Goal: Contribute content: Add original content to the website for others to see

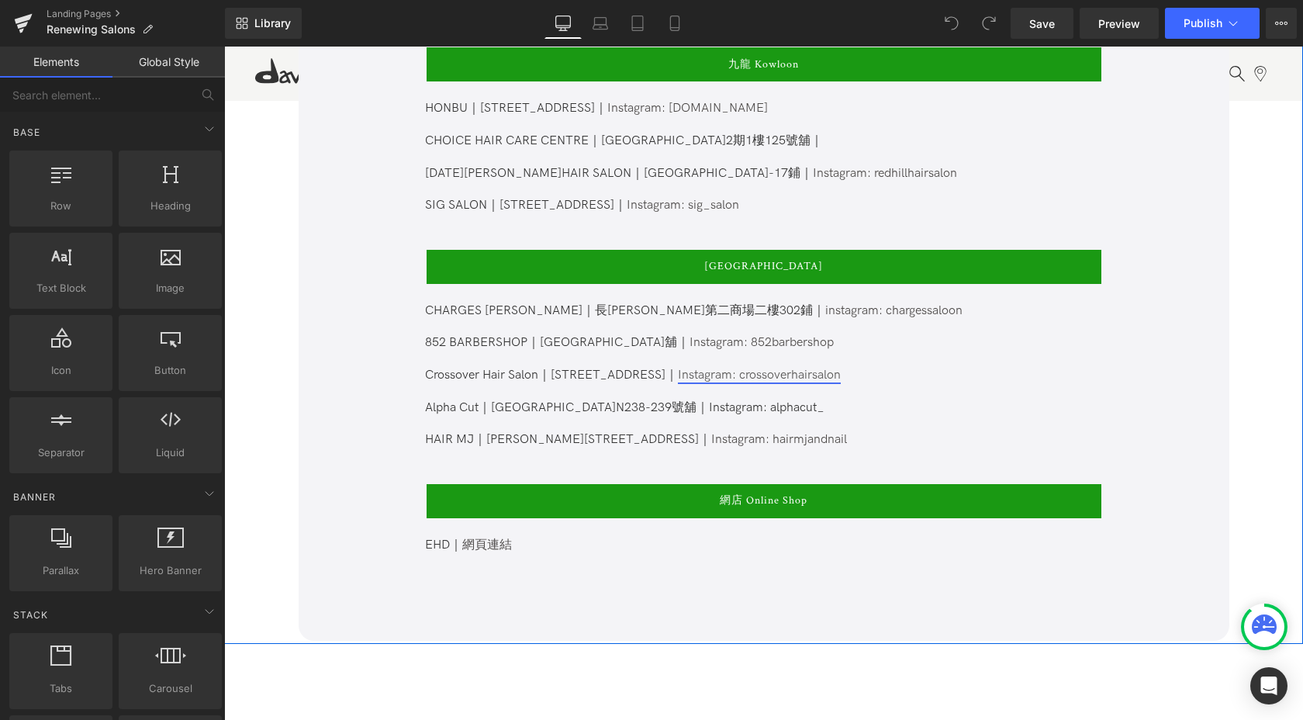
scroll to position [1366, 0]
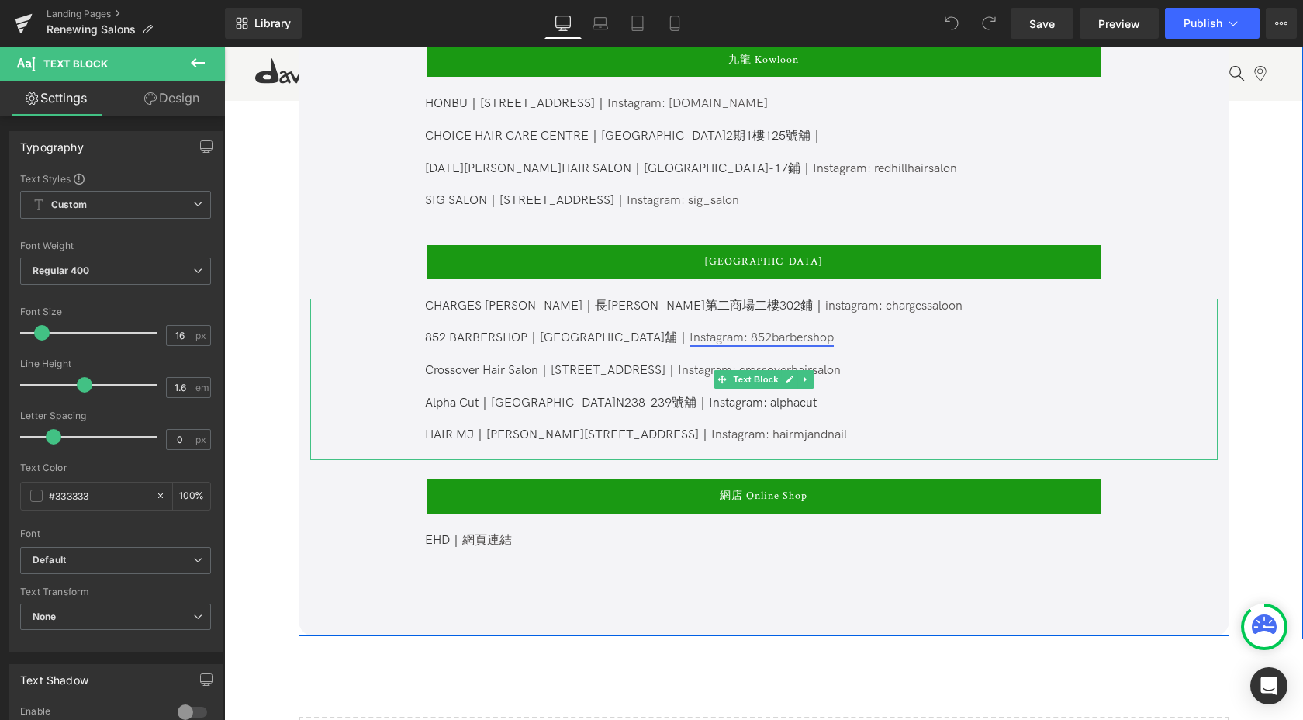
drag, startPoint x: 751, startPoint y: 323, endPoint x: 806, endPoint y: 322, distance: 55.1
drag, startPoint x: 843, startPoint y: 324, endPoint x: 751, endPoint y: 323, distance: 91.5
click at [751, 330] on p "852 BARBERSHOP｜[GEOGRAPHIC_DATA]地下17號舖｜ Instagram: 852barbershop" at bounding box center [762, 338] width 675 height 16
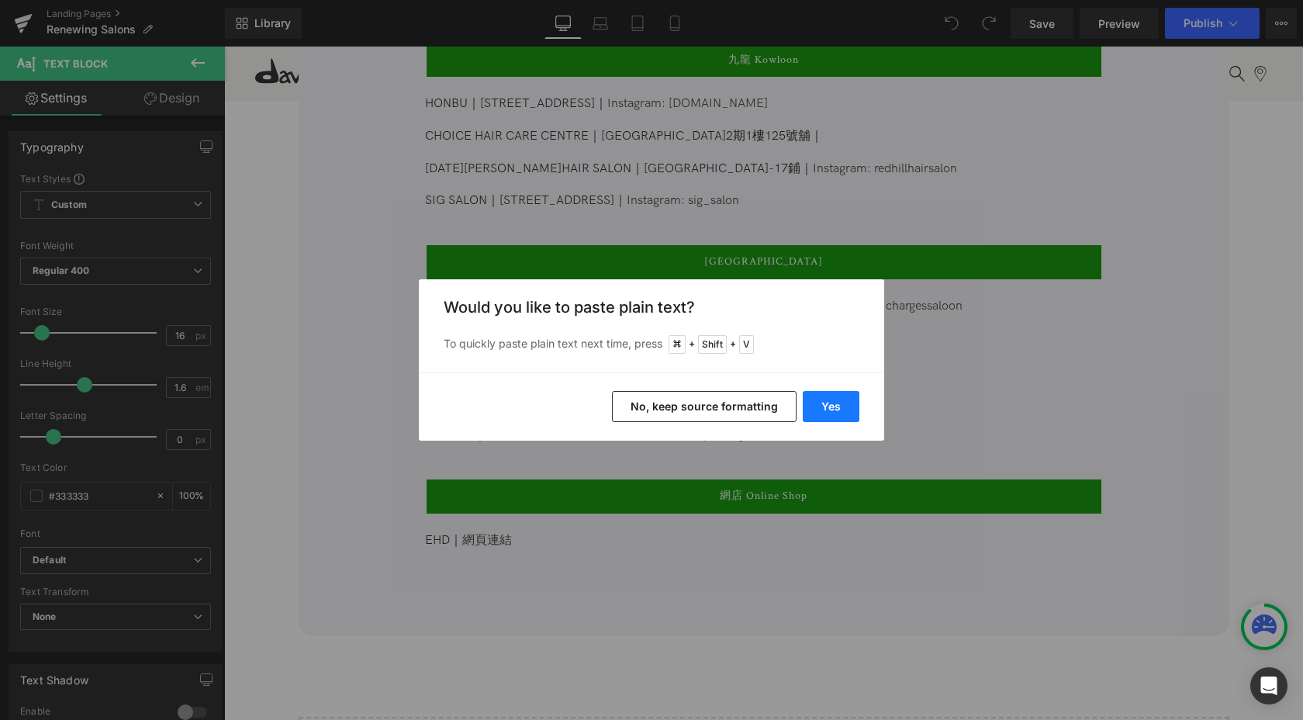
click at [835, 405] on button "Yes" at bounding box center [831, 406] width 57 height 31
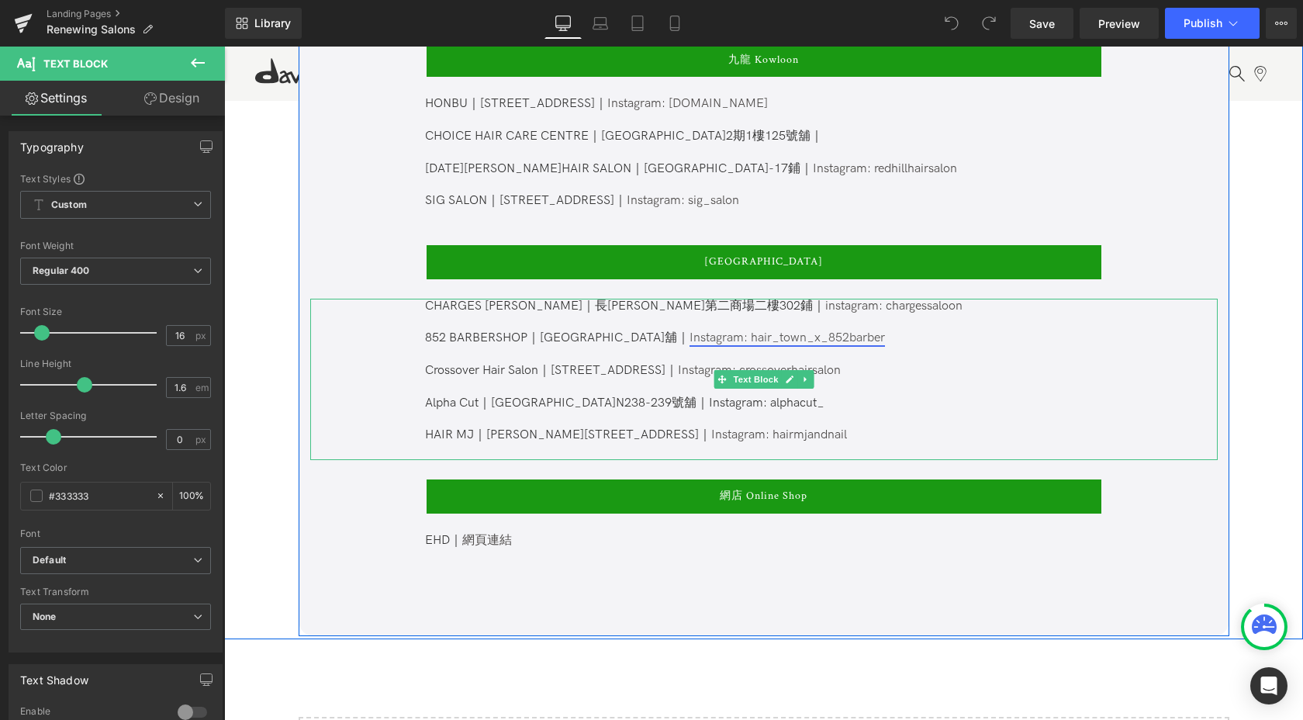
click at [865, 330] on link "Instagram: hair_town_x_852barber" at bounding box center [786, 337] width 195 height 15
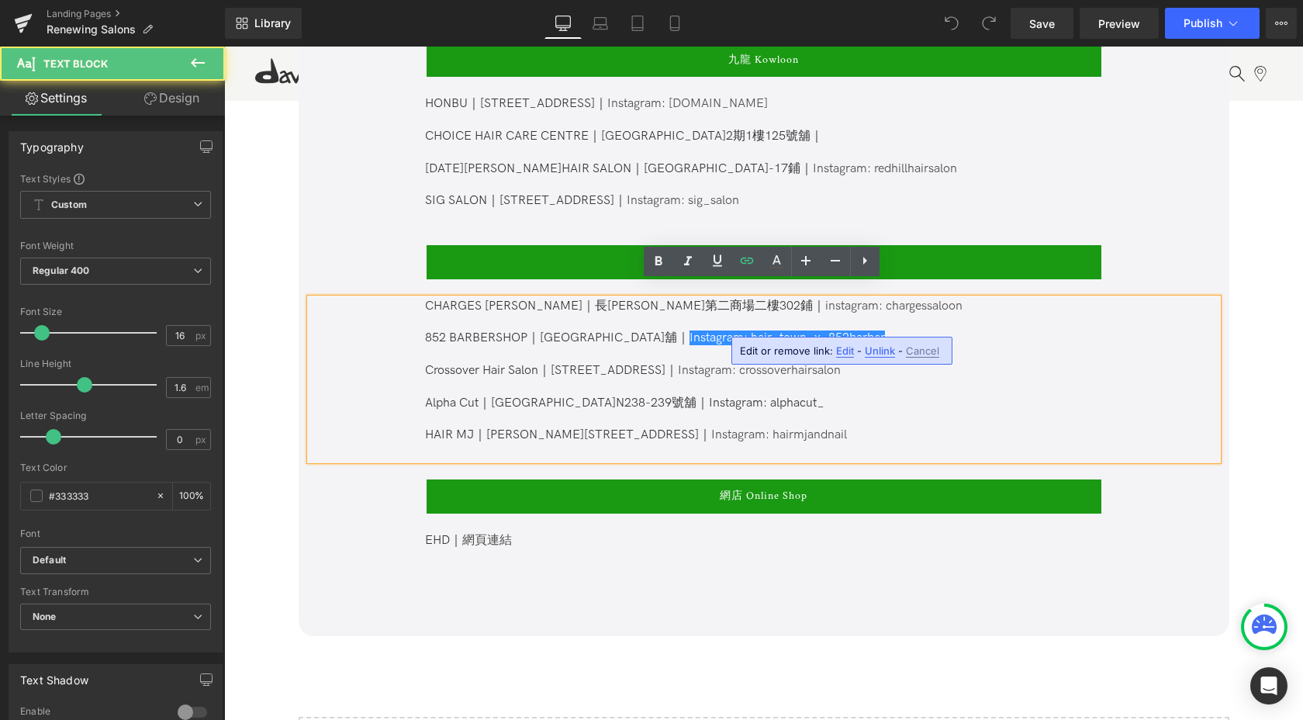
click at [920, 330] on p "852 BARBERSHOP｜[GEOGRAPHIC_DATA]地下17號舖｜ Instagram: hair_town_x_852barber" at bounding box center [762, 338] width 675 height 16
click at [848, 330] on link "Instagram: hair_town_x_852barber" at bounding box center [786, 337] width 195 height 15
click at [844, 350] on span "Edit" at bounding box center [845, 350] width 18 height 13
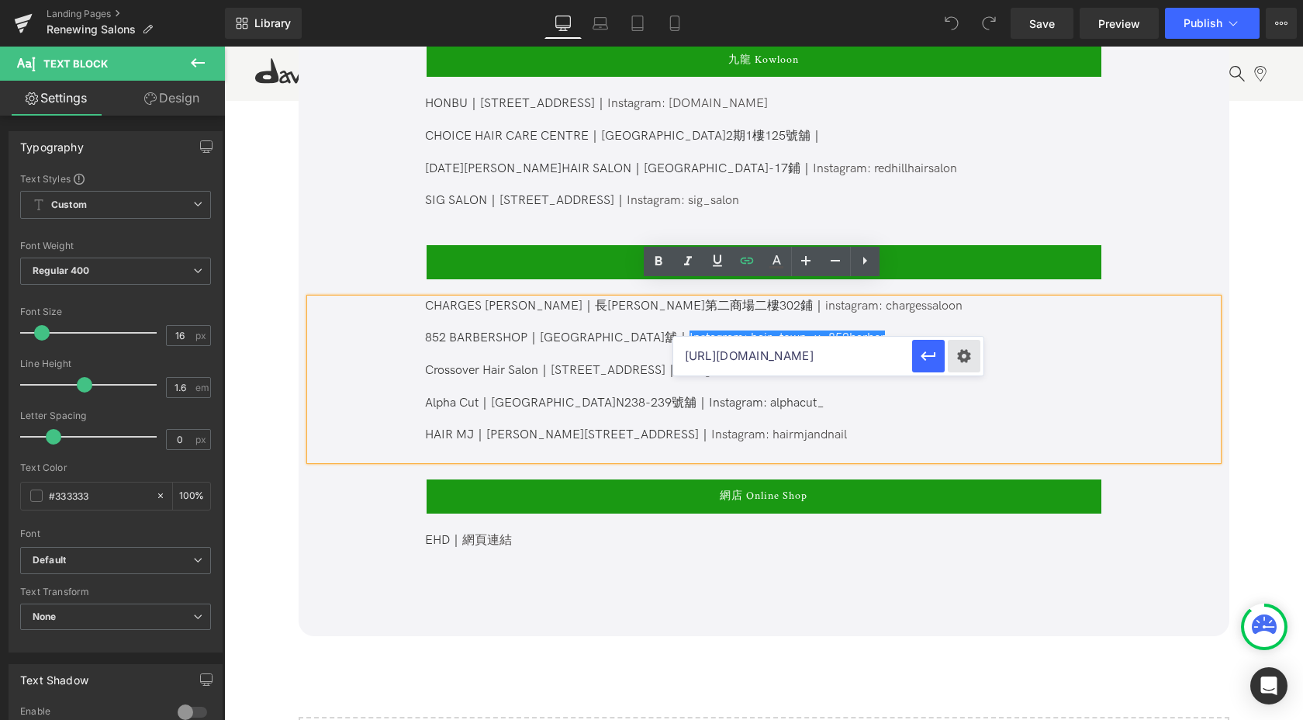
scroll to position [0, 40]
drag, startPoint x: 782, startPoint y: 356, endPoint x: 963, endPoint y: 356, distance: 180.7
click at [963, 356] on div "[URL][DOMAIN_NAME]" at bounding box center [828, 356] width 310 height 39
click at [833, 364] on input "[URL][DOMAIN_NAME]" at bounding box center [792, 356] width 239 height 39
drag, startPoint x: 808, startPoint y: 362, endPoint x: 896, endPoint y: 361, distance: 87.6
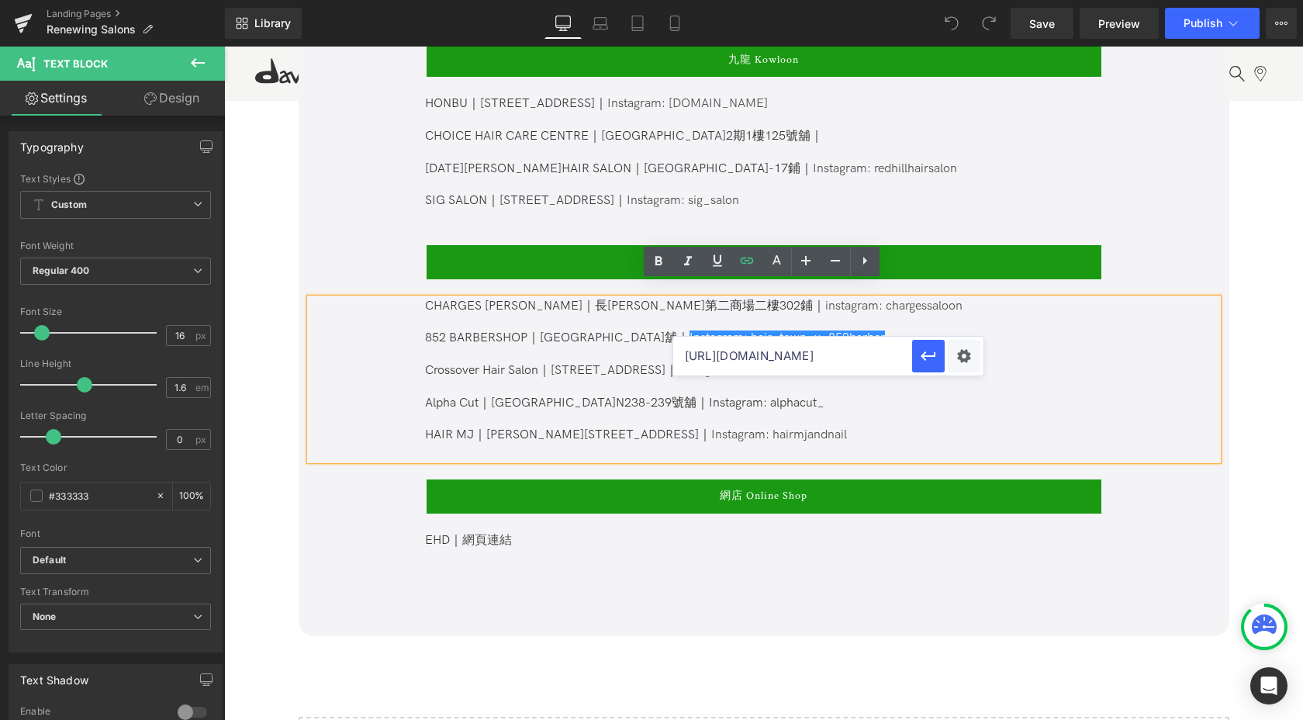
click at [896, 361] on input "[URL][DOMAIN_NAME]" at bounding box center [792, 356] width 239 height 39
paste input "hair_town_x_852barber"
type input "[URL][DOMAIN_NAME]"
click at [926, 359] on icon "button" at bounding box center [928, 356] width 19 height 19
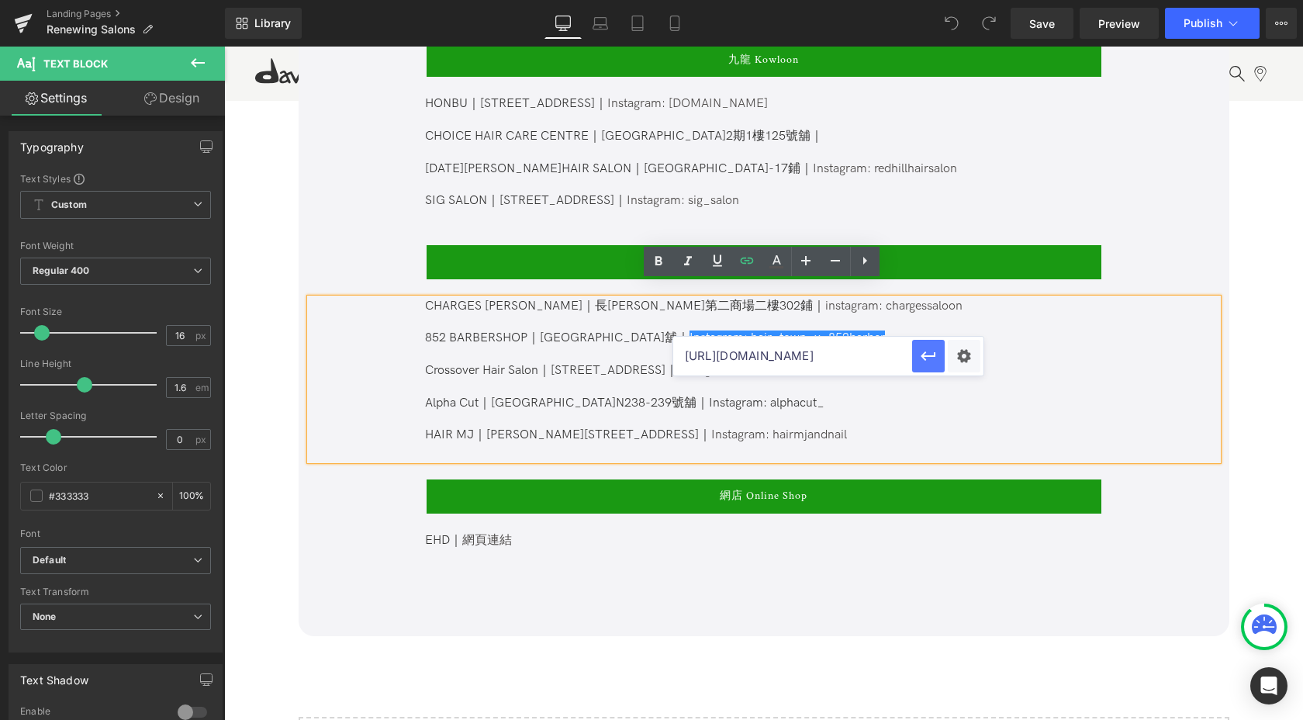
scroll to position [0, 0]
click at [1034, 26] on span "Save" at bounding box center [1042, 24] width 26 height 16
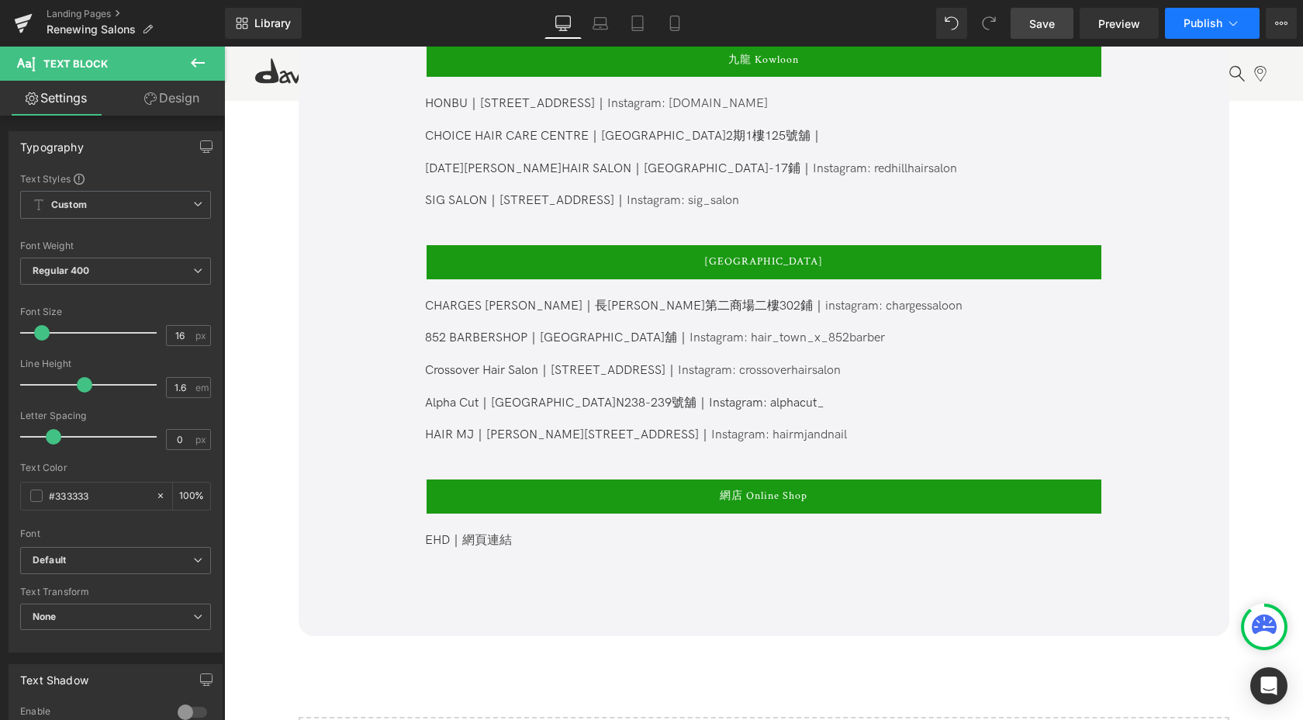
click at [1205, 20] on span "Publish" at bounding box center [1202, 23] width 39 height 12
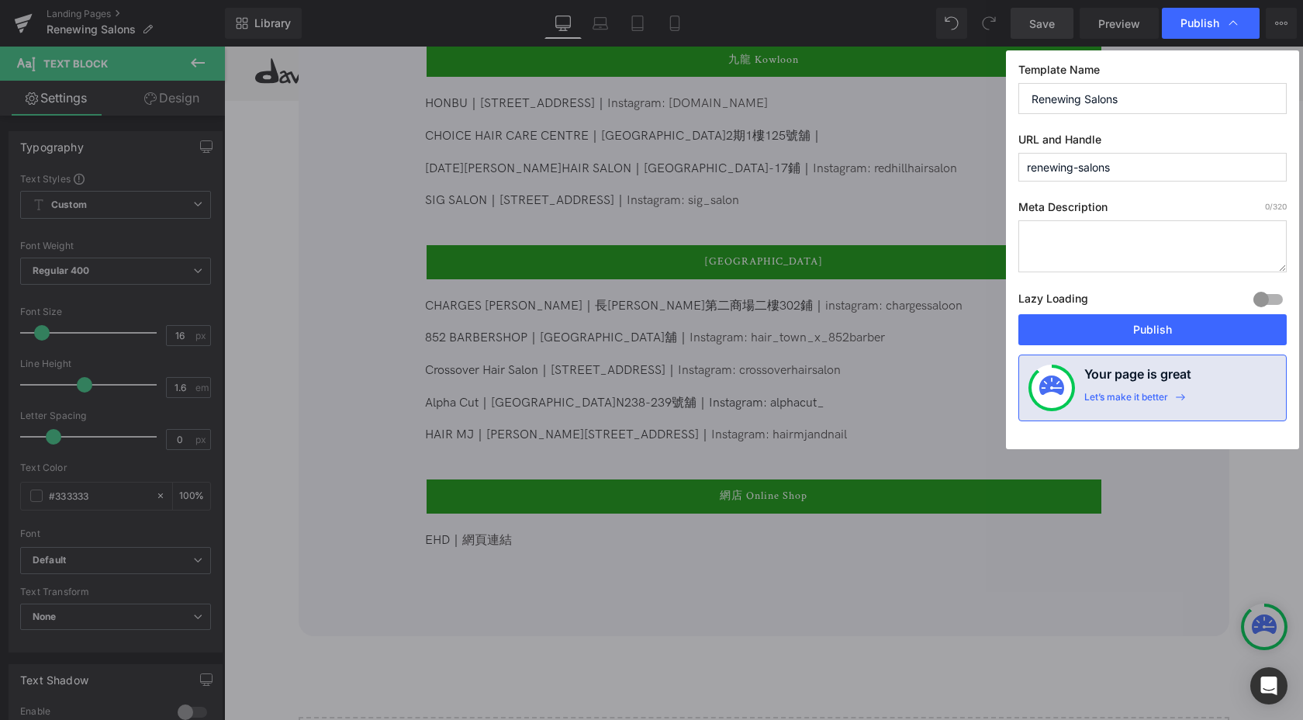
click at [1176, 312] on div "Lazy Loading Build Upgrade plan to unlock" at bounding box center [1152, 301] width 268 height 26
click at [1176, 328] on button "Publish" at bounding box center [1152, 329] width 268 height 31
